Goal: Task Accomplishment & Management: Manage account settings

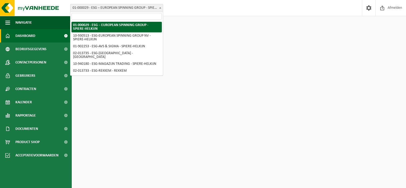
click at [130, 10] on span "01-000029 - ESG – EUROPEAN SPINNING GROUP - SPIERE-HELKIJN" at bounding box center [116, 7] width 92 height 7
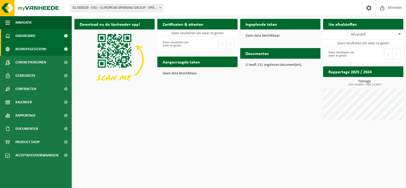
click at [36, 49] on span "Bedrijfsgegevens" at bounding box center [30, 48] width 31 height 13
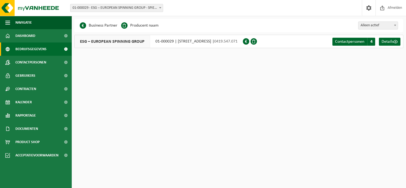
click at [144, 11] on span "01-000029 - ESG – EUROPEAN SPINNING GROUP - SPIERE-HELKIJN" at bounding box center [116, 7] width 92 height 7
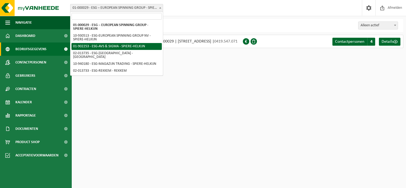
select select "14706"
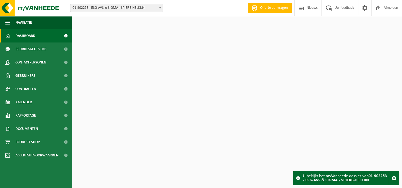
click at [185, 69] on div "1 tot 2 van 2 resultaten" at bounding box center [175, 69] width 33 height 12
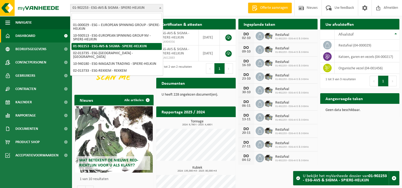
click at [143, 8] on span "01-902253 - ESG-AVS & SIGMA - SPIERE-HELKIJN" at bounding box center [116, 7] width 92 height 7
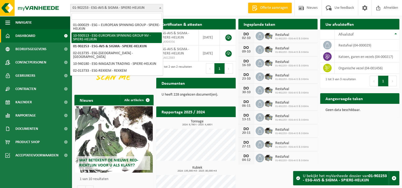
select select "134375"
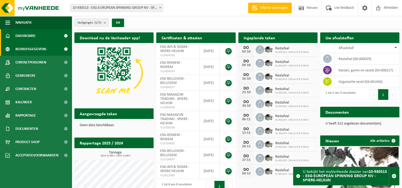
click at [28, 51] on span "Bedrijfsgegevens" at bounding box center [30, 48] width 31 height 13
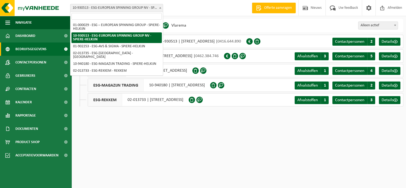
click at [129, 11] on span "10-930513 - ESG-EUROPEAN SPINNING GROUP NV - SPIERE-HELKIJN" at bounding box center [116, 7] width 92 height 7
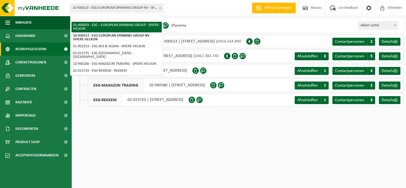
select select "14703"
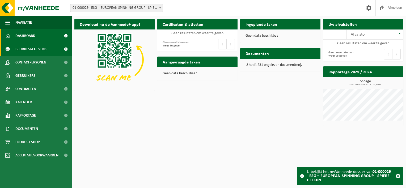
click at [34, 52] on span "Bedrijfsgegevens" at bounding box center [30, 48] width 31 height 13
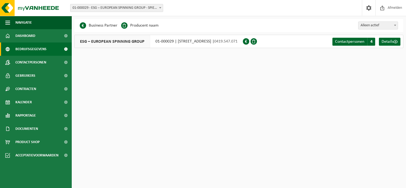
click at [128, 12] on div "Vestiging: 01-000029 - ESG – EUROPEAN SPINNING GROUP - SPIERE-HELKIJN 10-930513…" at bounding box center [203, 8] width 406 height 16
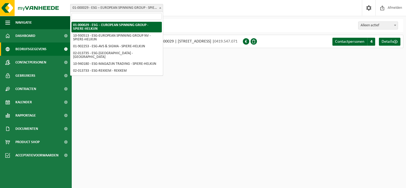
click at [129, 9] on span "01-000029 - ESG – EUROPEAN SPINNING GROUP - SPIERE-HELKIJN" at bounding box center [116, 7] width 92 height 7
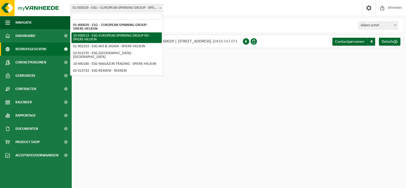
select select "134375"
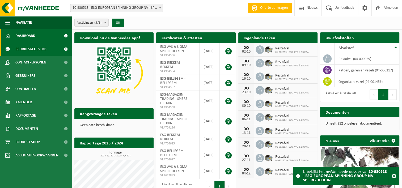
click at [41, 46] on span "Bedrijfsgegevens" at bounding box center [30, 48] width 31 height 13
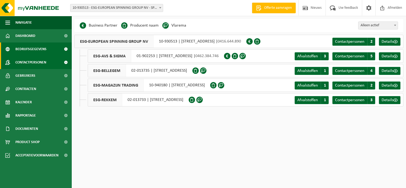
click at [41, 63] on span "Contactpersonen" at bounding box center [30, 62] width 31 height 13
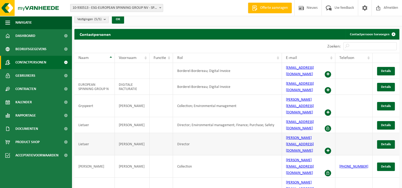
scroll to position [5, 0]
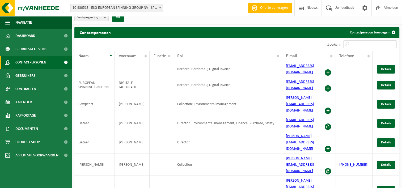
click at [125, 7] on span "10-930513 - ESG-EUROPEAN SPINNING GROUP NV - SPIERE-HELKIJN" at bounding box center [116, 7] width 92 height 7
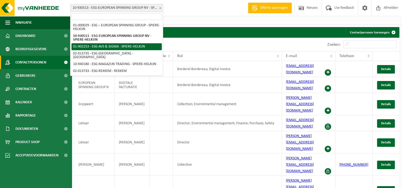
select select "14706"
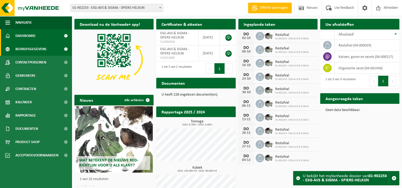
click at [20, 53] on span "Bedrijfsgegevens" at bounding box center [30, 48] width 31 height 13
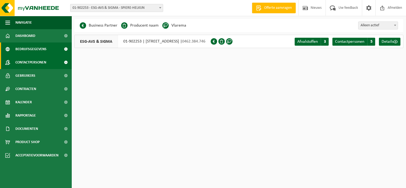
click at [45, 62] on span "Contactpersonen" at bounding box center [30, 62] width 31 height 13
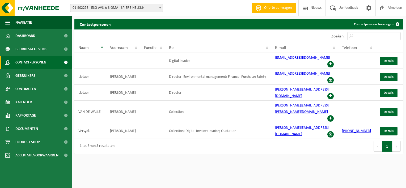
click at [141, 8] on span "01-902253 - ESG-AVS & SIGMA - SPIERE-HELKIJN" at bounding box center [116, 7] width 92 height 7
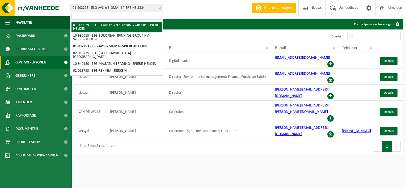
select select "14703"
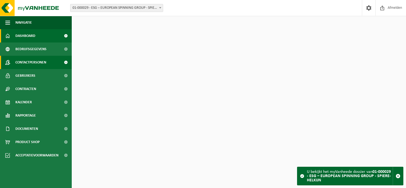
click at [29, 63] on span "Contactpersonen" at bounding box center [30, 62] width 31 height 13
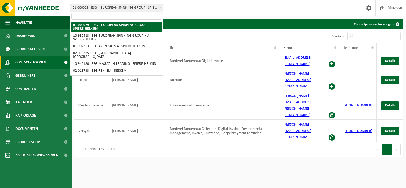
click at [129, 10] on span "01-000029 - ESG – EUROPEAN SPINNING GROUP - SPIERE-HELKIJN" at bounding box center [116, 7] width 92 height 7
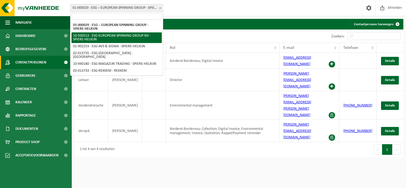
select select "134375"
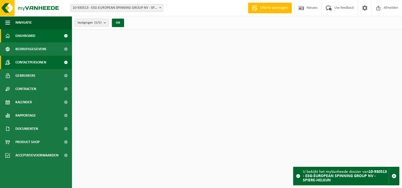
click at [34, 63] on span "Contactpersonen" at bounding box center [30, 62] width 31 height 13
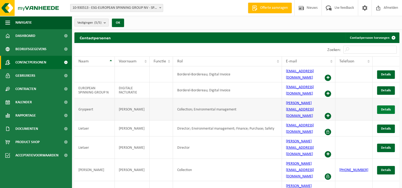
click at [385, 108] on span "Details" at bounding box center [386, 109] width 10 height 3
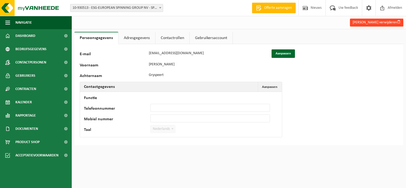
click at [384, 24] on button "[PERSON_NAME] verwijderen" at bounding box center [376, 23] width 53 height 8
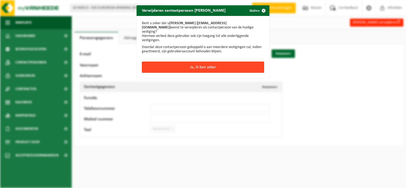
click at [217, 64] on button "Ja, ik ben zeker" at bounding box center [203, 67] width 122 height 11
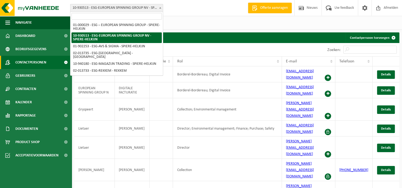
click at [156, 9] on span "10-930513 - ESG-EUROPEAN SPINNING GROUP NV - SPIERE-HELKIJN" at bounding box center [116, 7] width 92 height 7
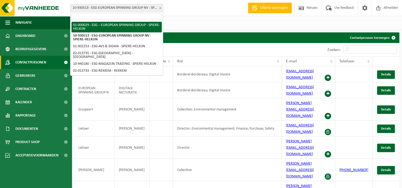
select select "14703"
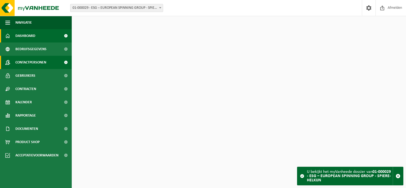
click at [38, 62] on span "Contactpersonen" at bounding box center [30, 62] width 31 height 13
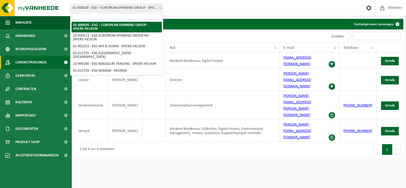
click at [144, 8] on span "01-000029 - ESG – EUROPEAN SPINNING GROUP - SPIERE-HELKIJN" at bounding box center [116, 7] width 92 height 7
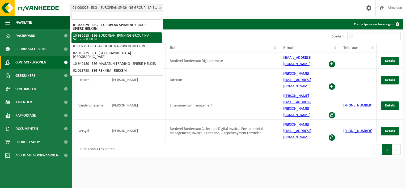
select select "134375"
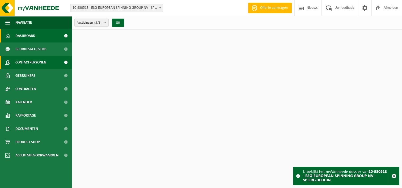
click at [32, 64] on span "Contactpersonen" at bounding box center [30, 62] width 31 height 13
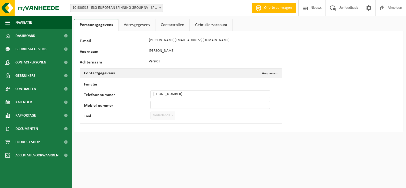
click at [175, 24] on link "Contactrollen" at bounding box center [172, 25] width 34 height 12
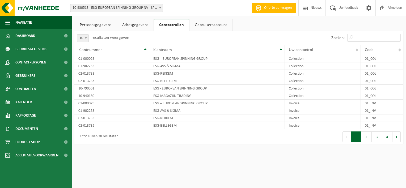
click at [89, 25] on link "Persoonsgegevens" at bounding box center [95, 25] width 42 height 12
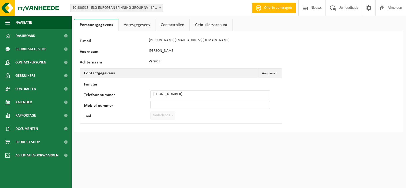
click at [202, 23] on link "Gebruikersaccount" at bounding box center [211, 25] width 43 height 12
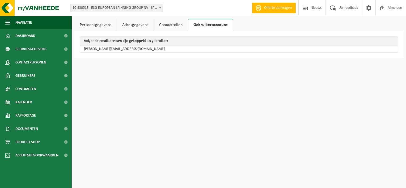
click at [93, 22] on link "Persoonsgegevens" at bounding box center [95, 25] width 42 height 12
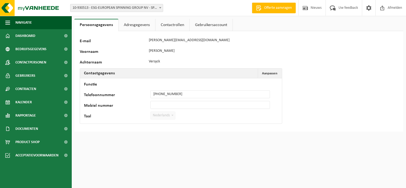
click at [141, 24] on link "Adresgegevens" at bounding box center [136, 25] width 37 height 12
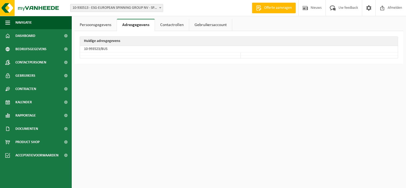
click at [162, 23] on link "Contactrollen" at bounding box center [172, 25] width 34 height 12
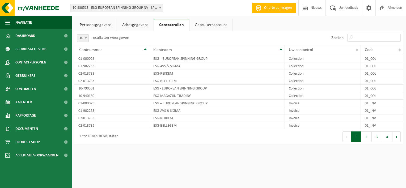
click at [100, 24] on link "Persoonsgegevens" at bounding box center [95, 25] width 42 height 12
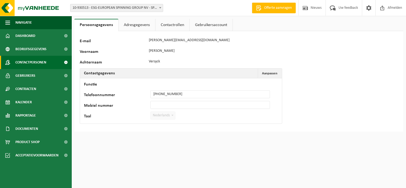
click at [35, 64] on span "Contactpersonen" at bounding box center [30, 62] width 31 height 13
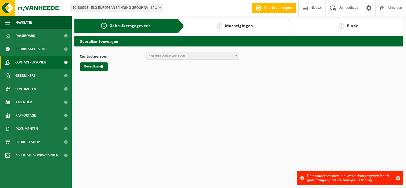
click at [30, 58] on span "Contactpersonen" at bounding box center [30, 62] width 31 height 13
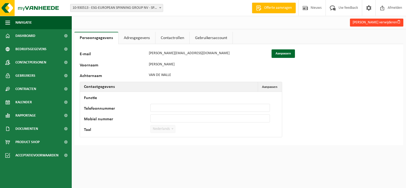
click at [372, 22] on button "[PERSON_NAME] verwijderen" at bounding box center [376, 23] width 53 height 8
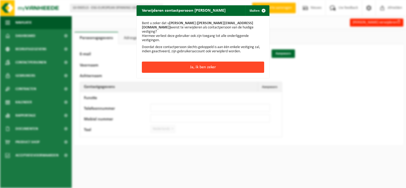
click at [202, 62] on button "Ja, ik ben zeker" at bounding box center [203, 67] width 122 height 11
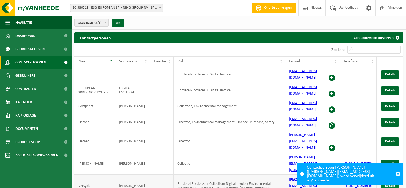
click at [387, 184] on span "Details" at bounding box center [390, 185] width 10 height 3
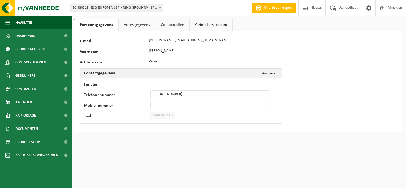
click at [144, 22] on link "Adresgegevens" at bounding box center [136, 25] width 37 height 12
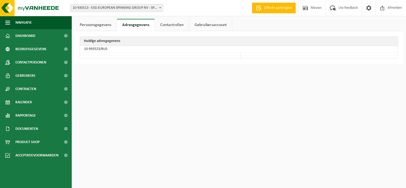
click at [169, 23] on link "Contactrollen" at bounding box center [172, 25] width 34 height 12
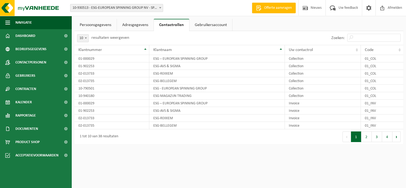
click at [211, 26] on link "Gebruikersaccount" at bounding box center [210, 25] width 43 height 12
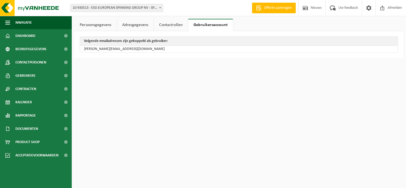
click at [100, 28] on link "Persoonsgegevens" at bounding box center [95, 25] width 42 height 12
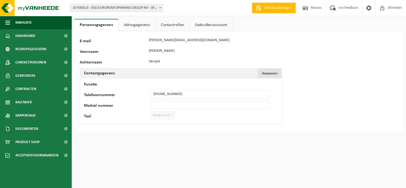
click at [268, 74] on span "Aanpassen" at bounding box center [269, 73] width 15 height 3
click at [271, 74] on span "Annuleren" at bounding box center [269, 73] width 15 height 3
click at [32, 49] on span "Bedrijfsgegevens" at bounding box center [30, 48] width 31 height 13
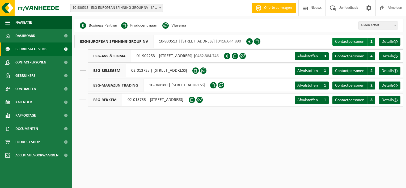
click at [356, 44] on span "Contactpersonen" at bounding box center [349, 42] width 29 height 4
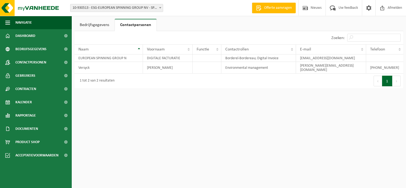
click at [101, 27] on link "Bedrijfsgegevens" at bounding box center [94, 25] width 40 height 12
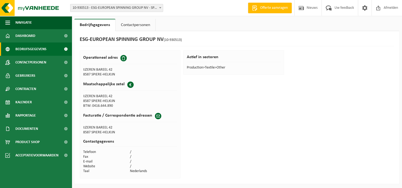
click at [29, 48] on span "Bedrijfsgegevens" at bounding box center [30, 48] width 31 height 13
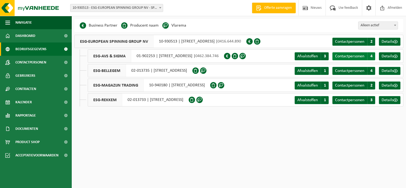
click at [359, 56] on span "Contactpersonen" at bounding box center [349, 56] width 29 height 4
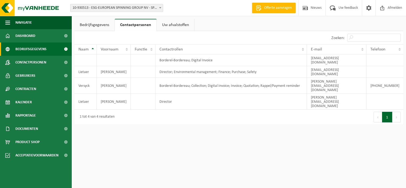
click at [47, 49] on link "Bedrijfsgegevens" at bounding box center [36, 48] width 72 height 13
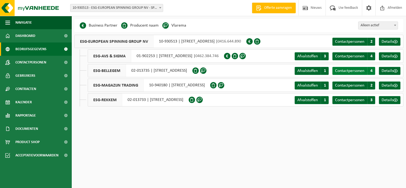
click at [358, 71] on span "Contactpersonen" at bounding box center [349, 71] width 29 height 4
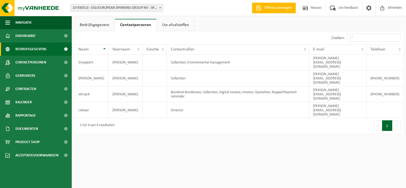
click at [38, 51] on span "Bedrijfsgegevens" at bounding box center [30, 48] width 31 height 13
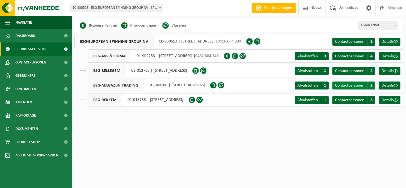
click at [361, 86] on span "Contactpersonen" at bounding box center [349, 85] width 29 height 4
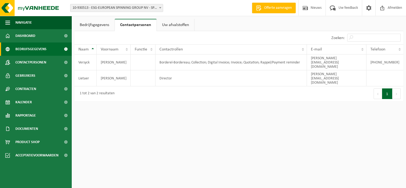
click at [36, 49] on span "Bedrijfsgegevens" at bounding box center [30, 48] width 31 height 13
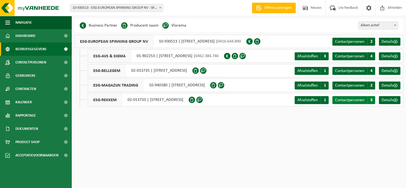
click at [350, 100] on span "Contactpersonen" at bounding box center [349, 100] width 29 height 4
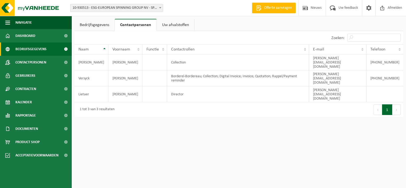
click at [41, 48] on span "Bedrijfsgegevens" at bounding box center [30, 48] width 31 height 13
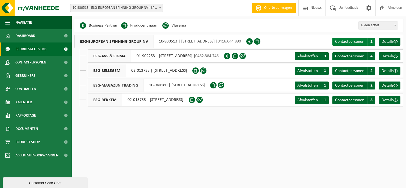
click at [350, 42] on span "Contactpersonen" at bounding box center [349, 42] width 29 height 4
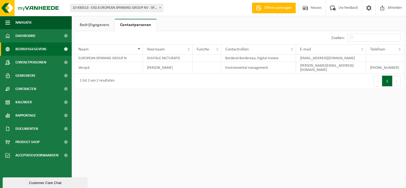
click at [22, 47] on span "Bedrijfsgegevens" at bounding box center [30, 48] width 31 height 13
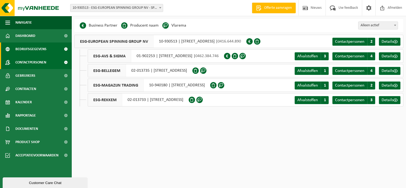
click at [34, 67] on span "Contactpersonen" at bounding box center [30, 62] width 31 height 13
